Goal: Task Accomplishment & Management: Use online tool/utility

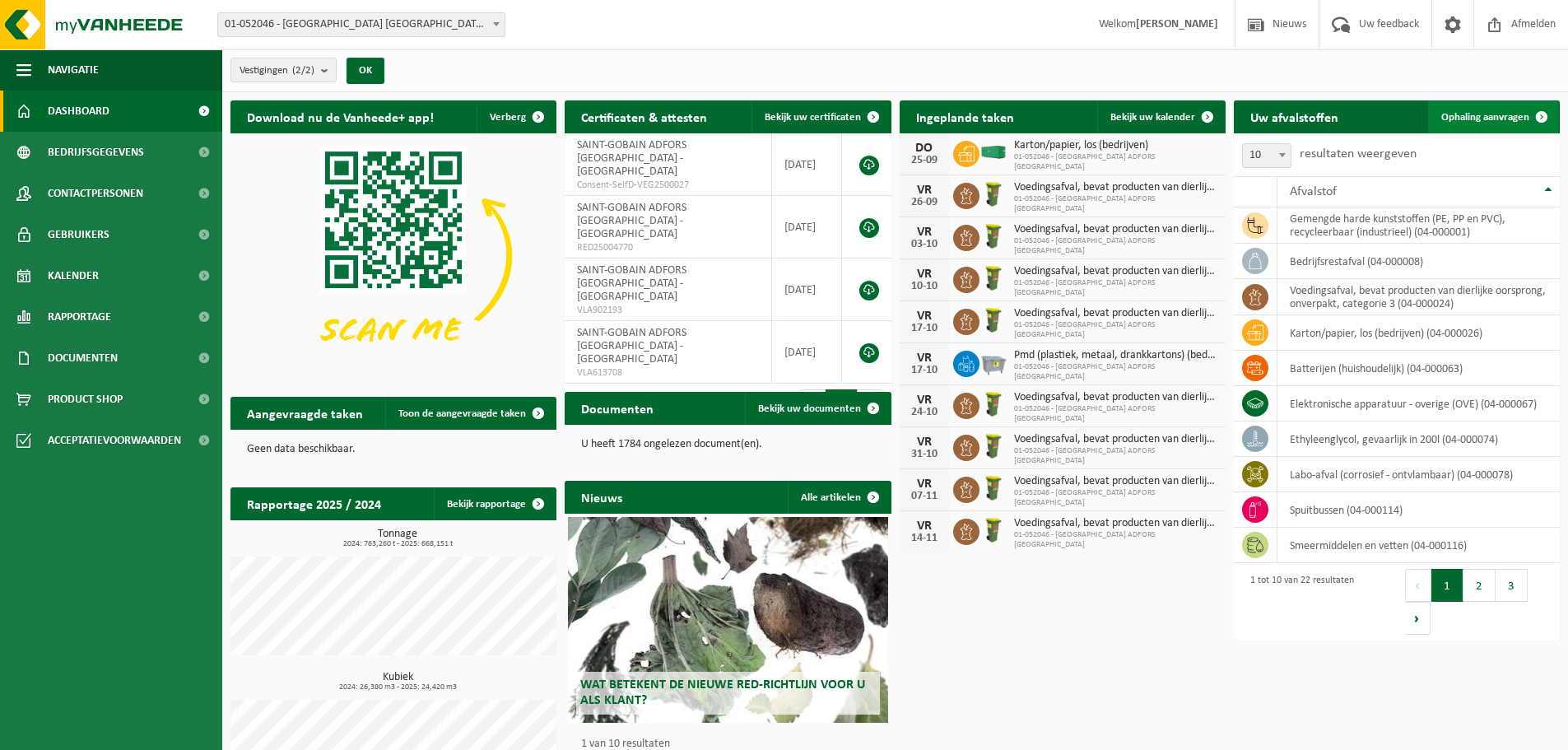
click at [1482, 113] on span "Ophaling aanvragen" at bounding box center [1485, 116] width 88 height 10
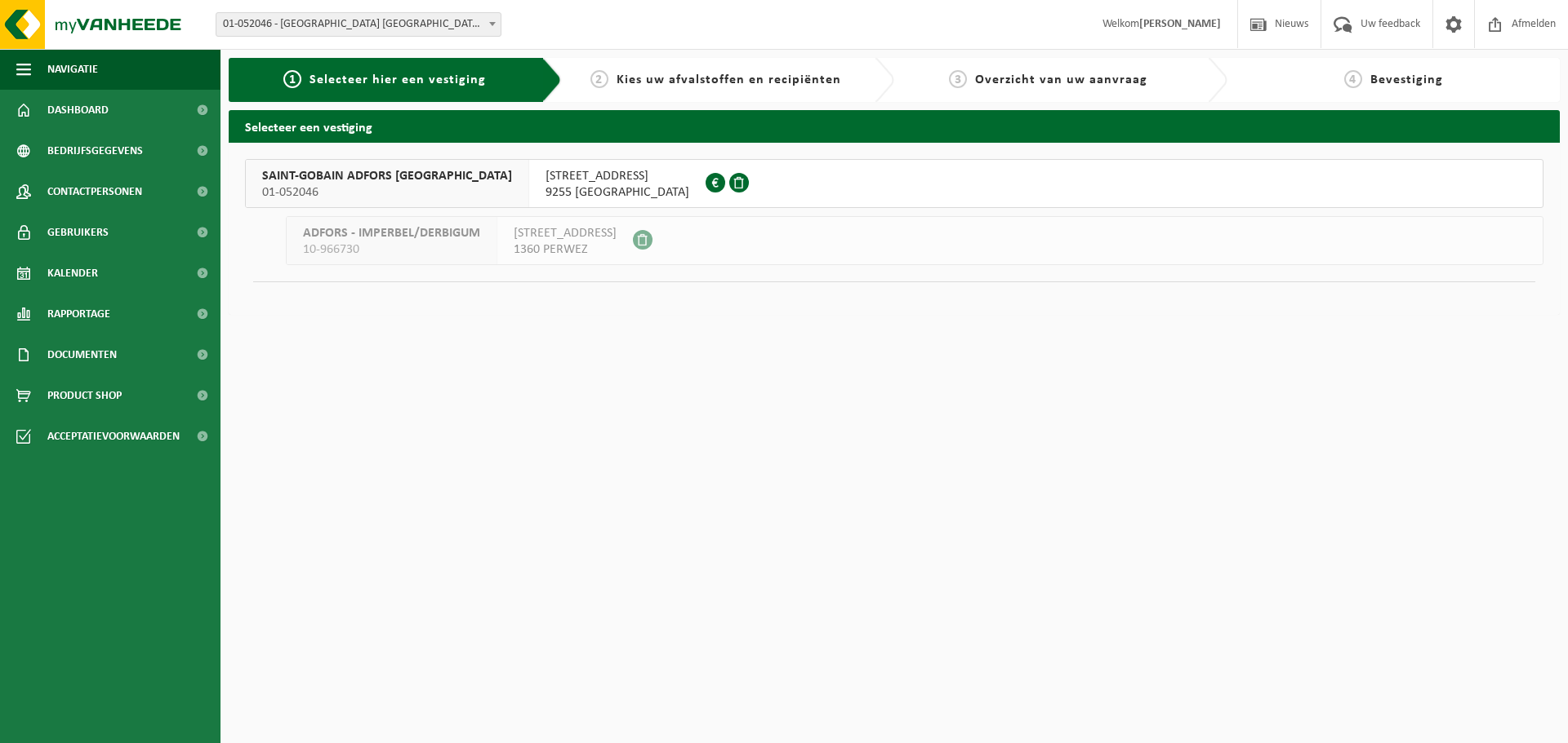
click at [305, 175] on span "SAINT-GOBAIN ADFORS [GEOGRAPHIC_DATA]" at bounding box center [387, 176] width 250 height 17
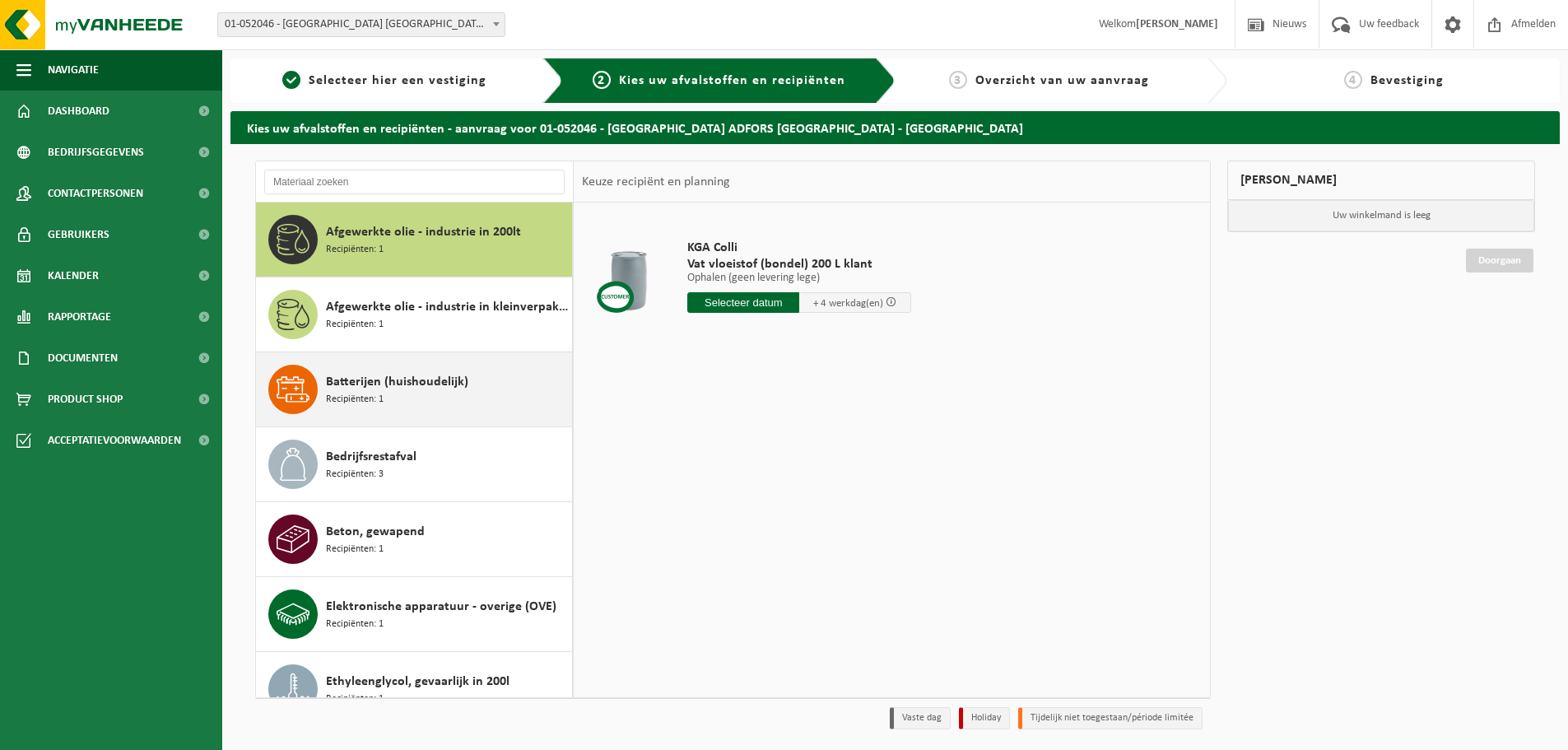
scroll to position [412, 0]
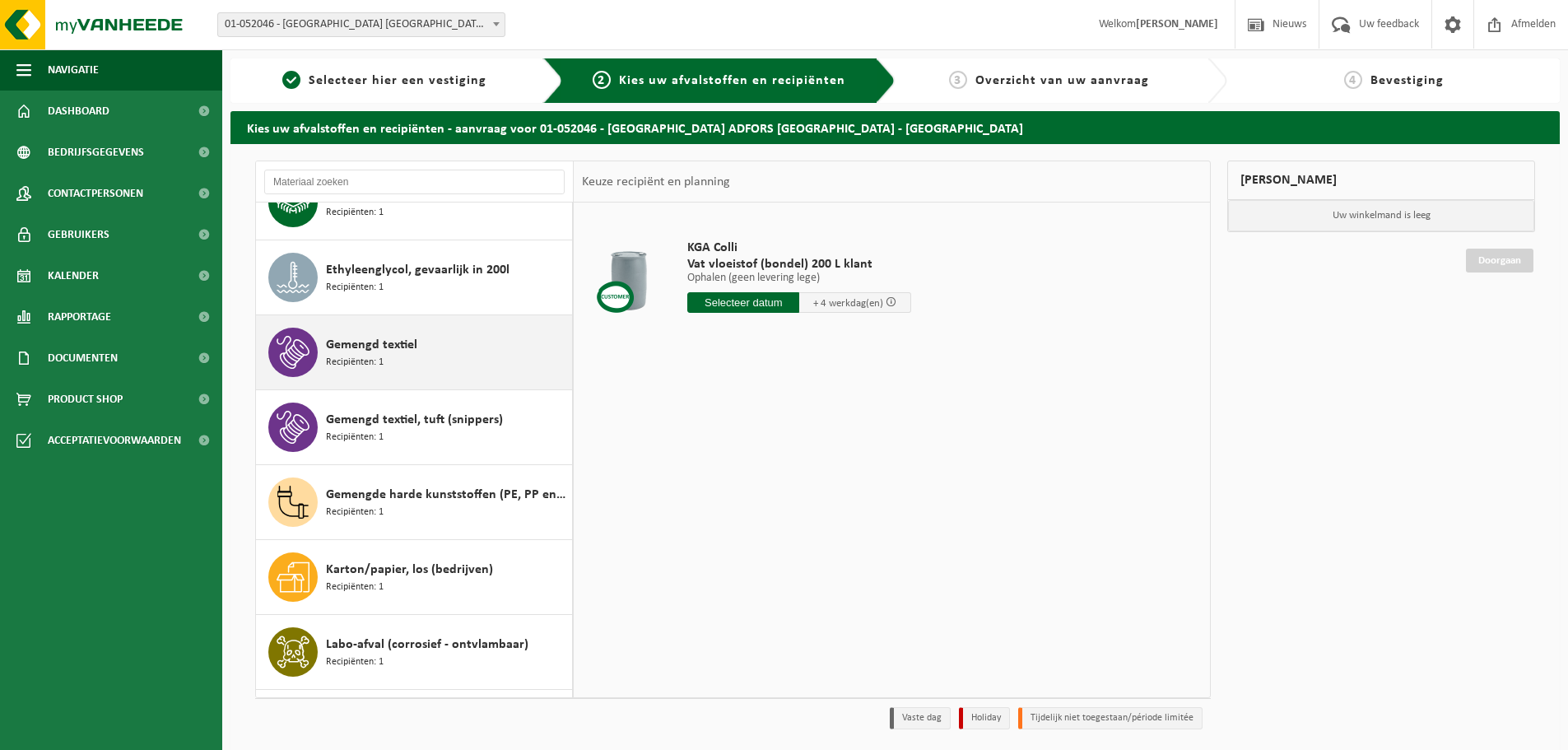
click at [458, 357] on div "Gemengd textiel Recipiënten: 1" at bounding box center [447, 352] width 242 height 49
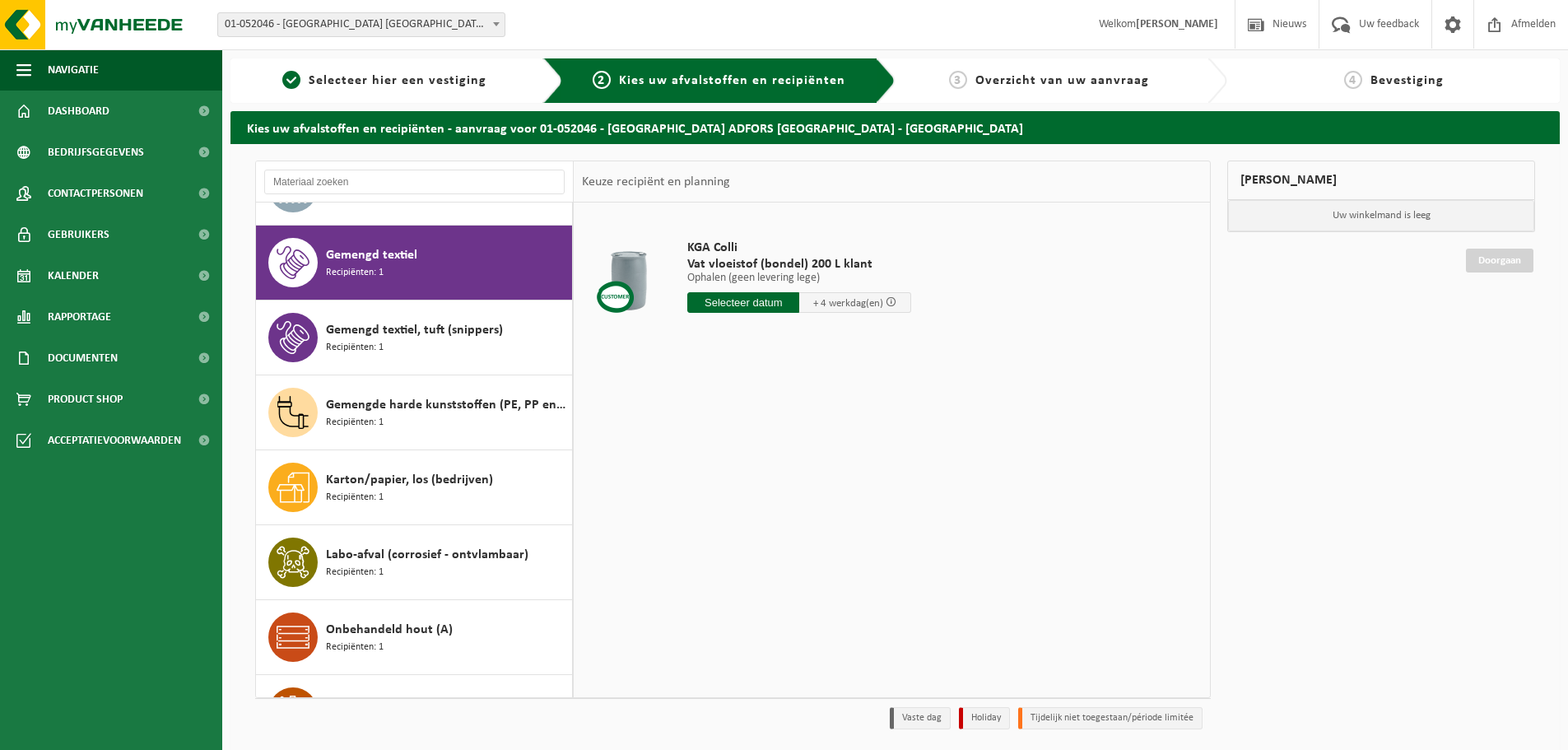
scroll to position [525, 0]
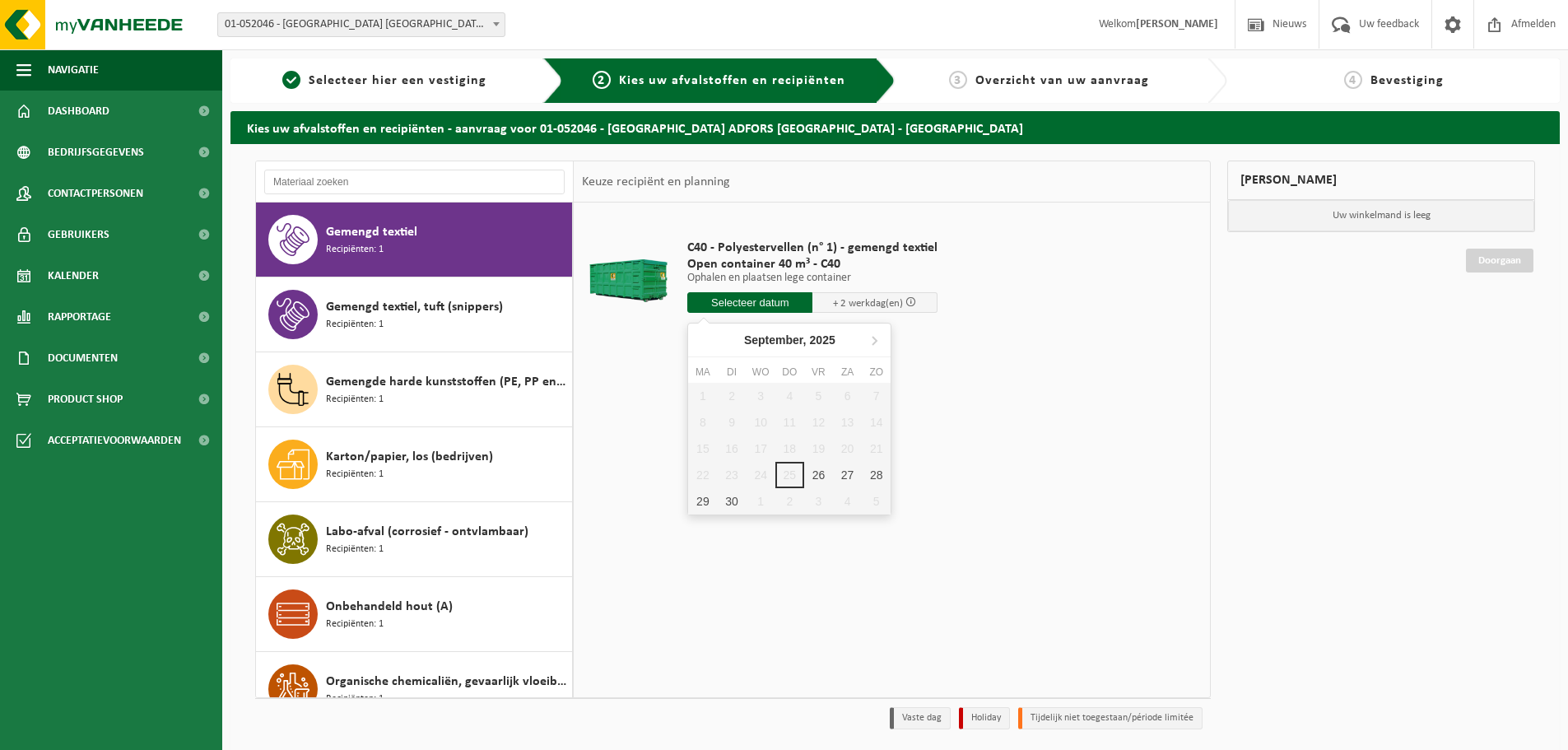
click at [763, 306] on input "text" at bounding box center [750, 303] width 125 height 20
click at [820, 468] on div "26" at bounding box center [818, 475] width 29 height 26
type input "Van 2025-09-26"
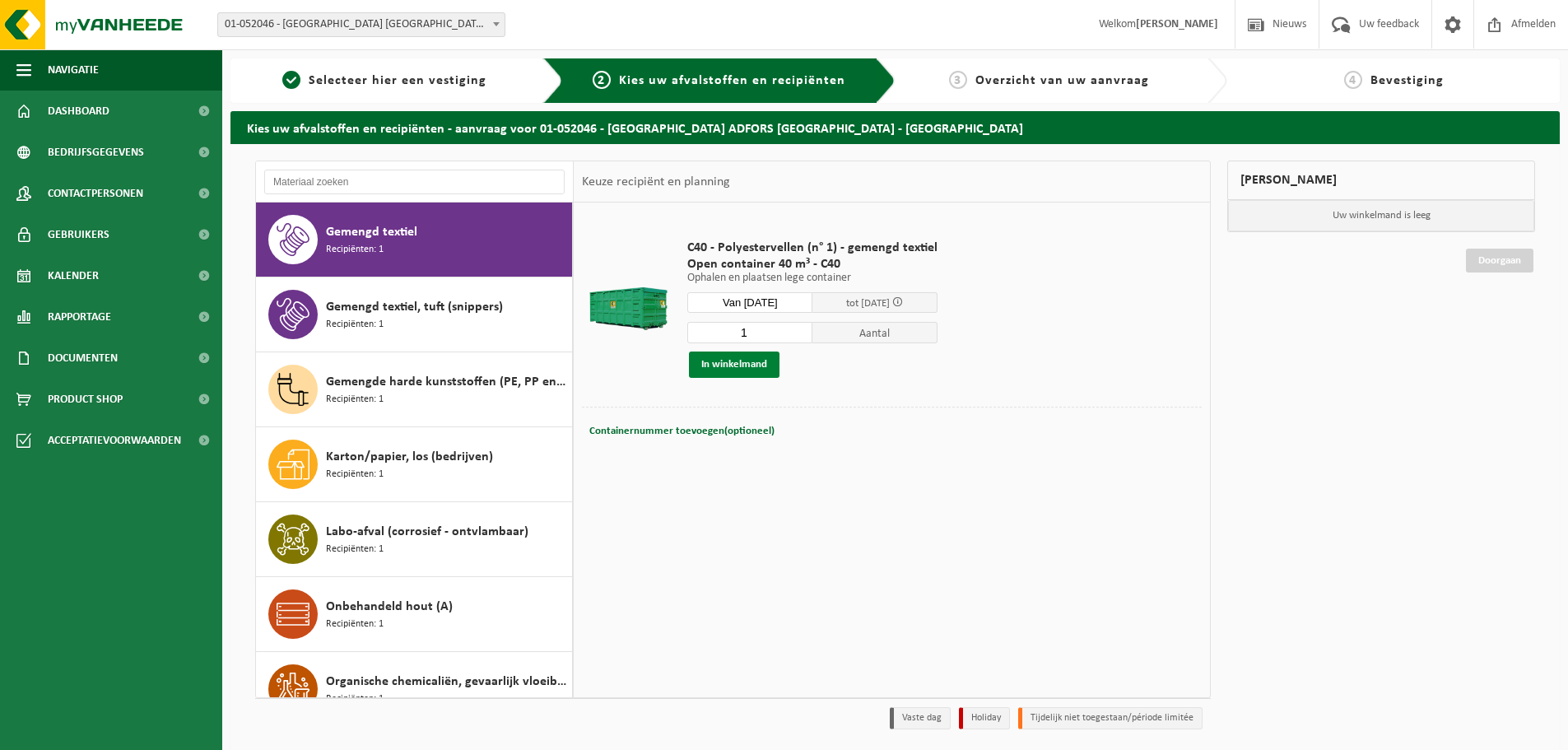
click at [731, 366] on button "In winkelmand" at bounding box center [734, 365] width 90 height 26
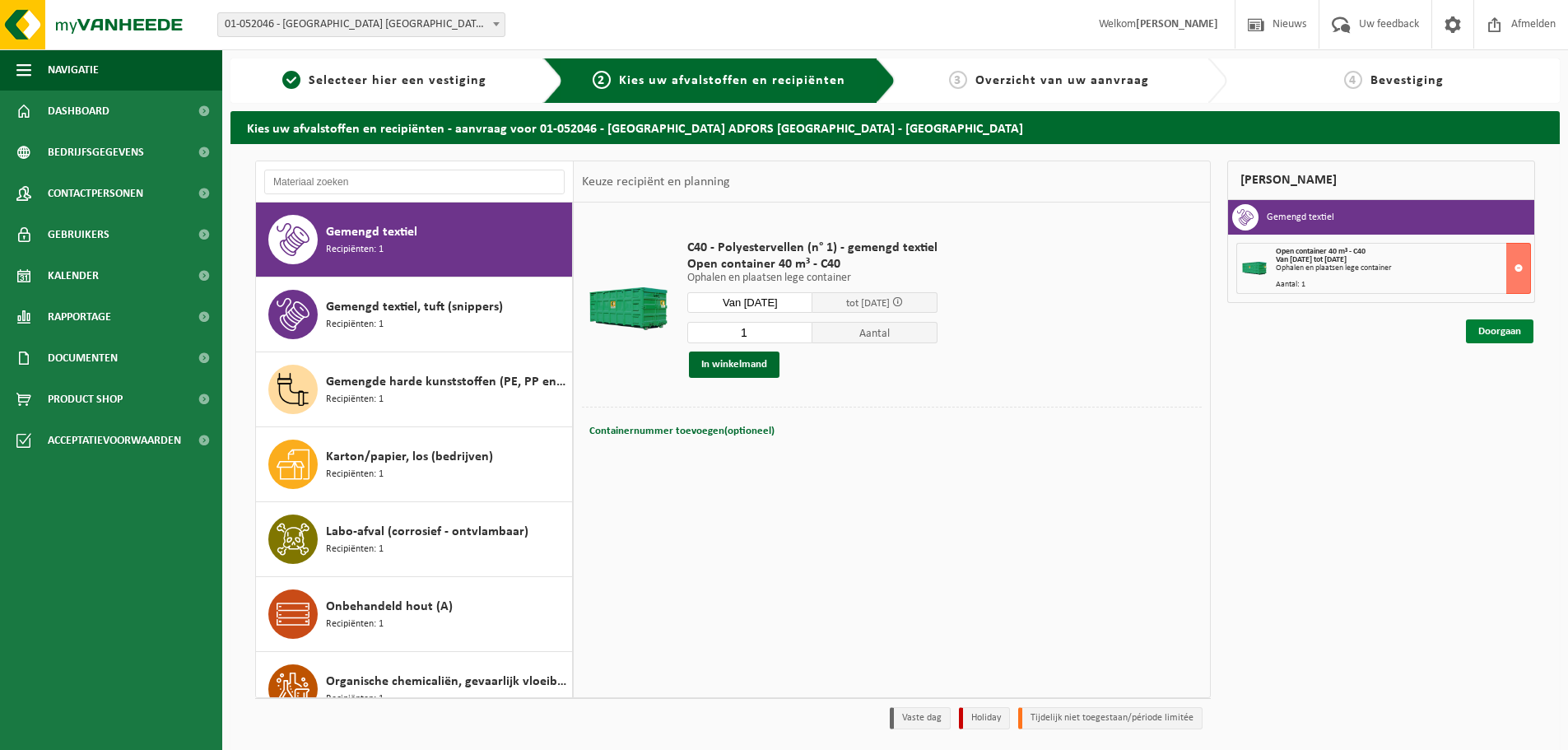
click at [1524, 335] on link "Doorgaan" at bounding box center [1500, 332] width 67 height 24
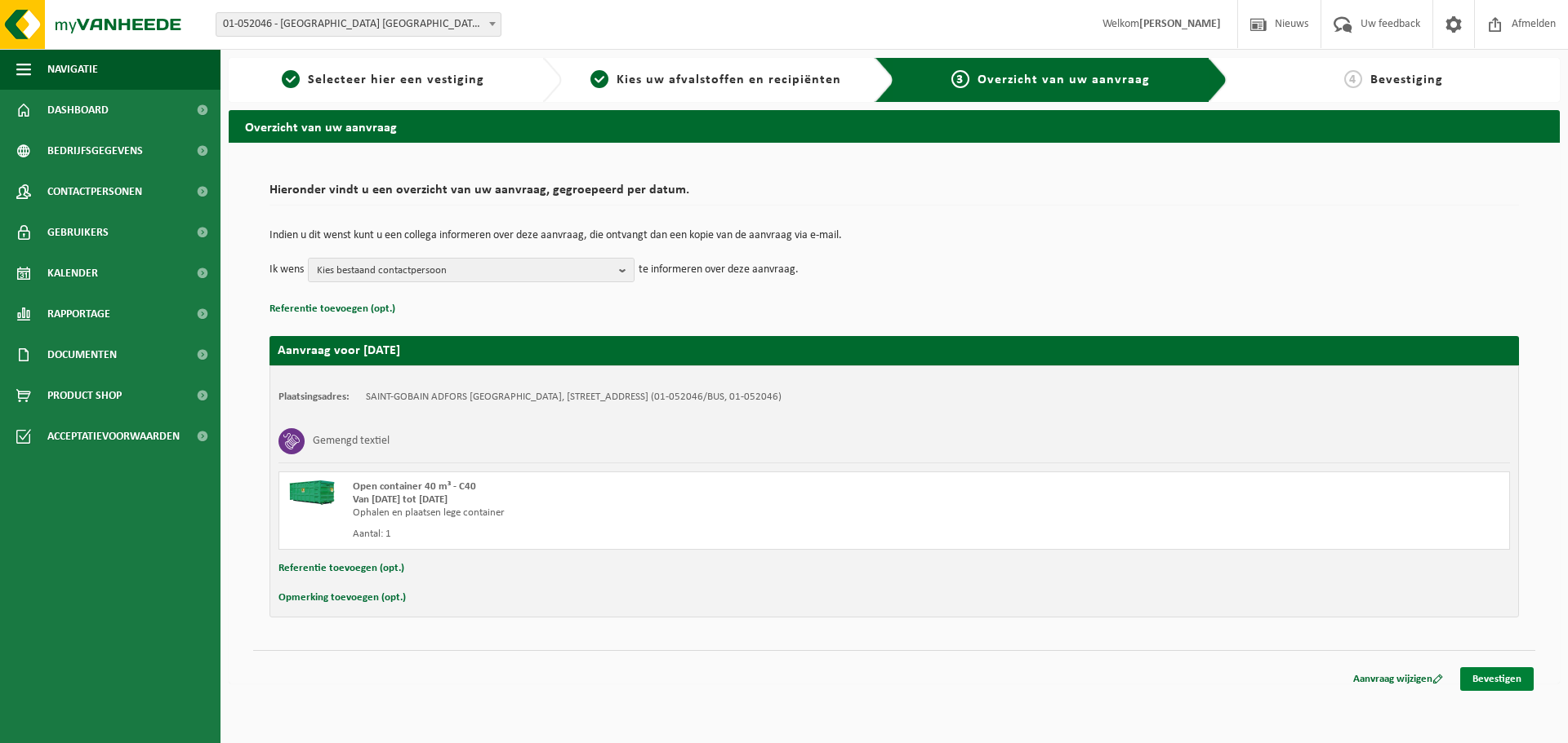
click at [1488, 679] on link "Bevestigen" at bounding box center [1497, 679] width 74 height 24
